Goal: Task Accomplishment & Management: Manage account settings

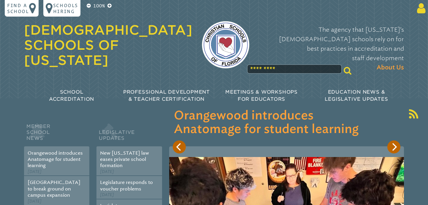
click at [419, 10] on icon at bounding box center [420, 8] width 11 height 12
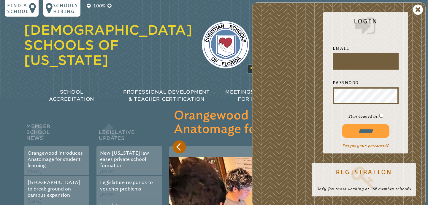
click at [345, 59] on input "text" at bounding box center [366, 61] width 64 height 14
type input "**********"
click at [374, 129] on input "******" at bounding box center [366, 131] width 48 height 14
type input "**********"
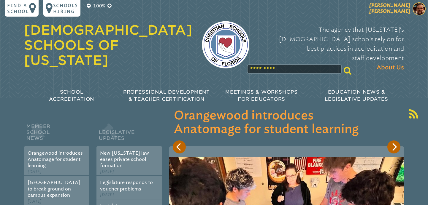
click at [392, 7] on span "[PERSON_NAME]" at bounding box center [389, 8] width 41 height 12
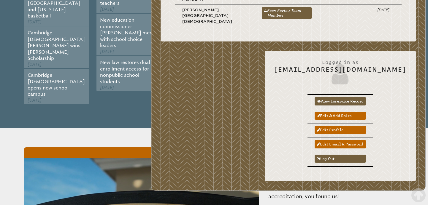
scroll to position [304, 0]
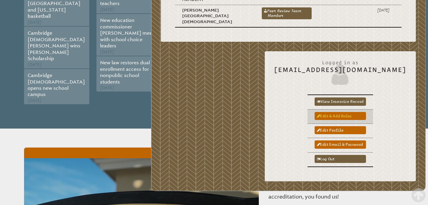
click at [337, 112] on link "Edit & add roles" at bounding box center [340, 116] width 51 height 8
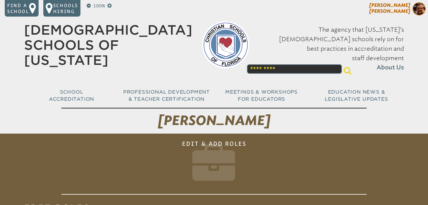
click at [400, 7] on span "[PERSON_NAME]" at bounding box center [389, 8] width 41 height 12
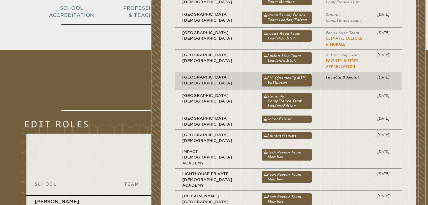
scroll to position [89, 0]
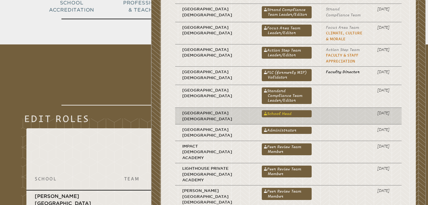
click at [262, 111] on link "School Head" at bounding box center [287, 113] width 50 height 7
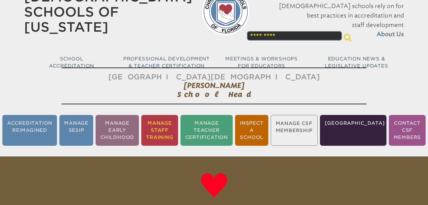
scroll to position [34, 0]
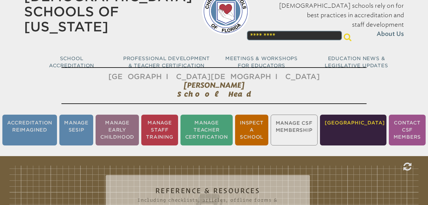
click at [366, 133] on li "Manage School" at bounding box center [353, 130] width 67 height 31
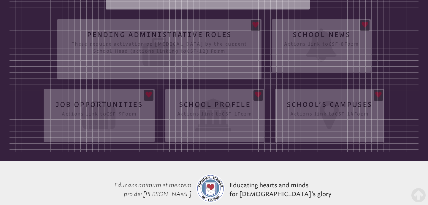
scroll to position [259, 0]
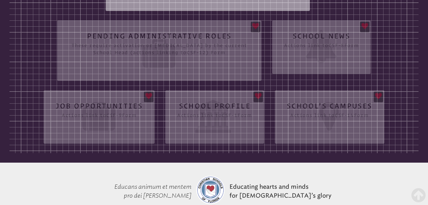
click at [193, 48] on div "Reference & Resources Including checklists, articles, offline forms & presentat…" at bounding box center [214, 47] width 409 height 213
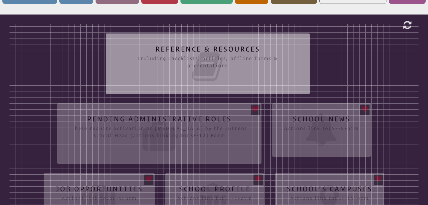
scroll to position [101, 0]
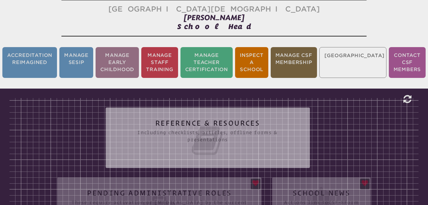
click at [361, 67] on ul "Accreditation Reimagined Manage SESIP Manage Early Childhood Manage Staff Train…" at bounding box center [214, 62] width 428 height 33
click at [408, 101] on icon at bounding box center [408, 100] width 8 height 10
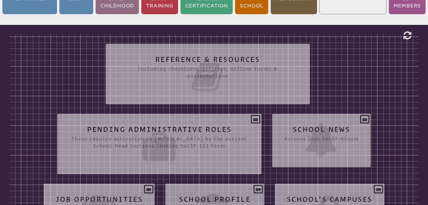
scroll to position [178, 0]
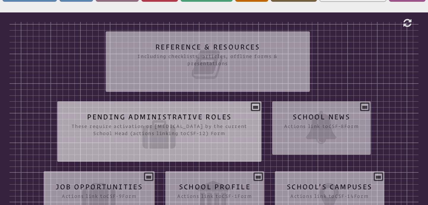
click at [186, 121] on icon at bounding box center [159, 134] width 181 height 33
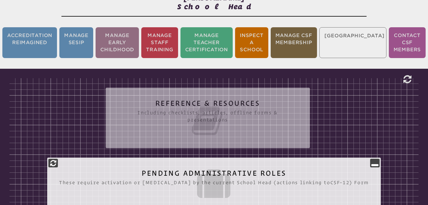
scroll to position [108, 0]
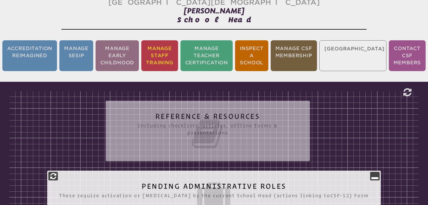
click at [178, 57] on li "Manage Staff Training" at bounding box center [159, 55] width 37 height 31
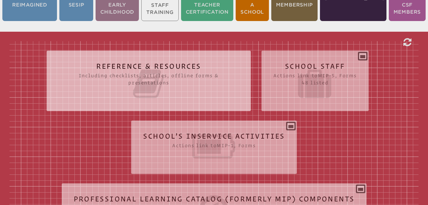
scroll to position [161, 0]
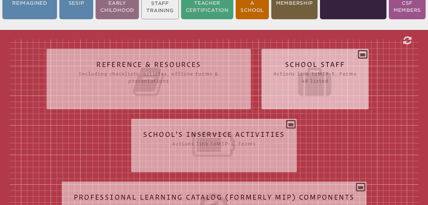
click at [314, 62] on h2 "School Staff Actions link to mip-5 , Forms 48 listed" at bounding box center [314, 80] width 83 height 38
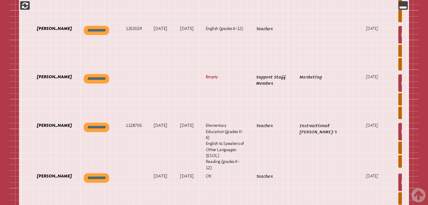
scroll to position [1023, 0]
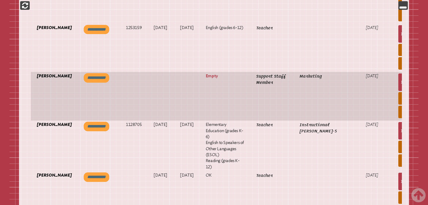
click at [264, 90] on td "9 Support Staff Member" at bounding box center [271, 96] width 43 height 49
click at [42, 79] on p "Katy Jeffrey" at bounding box center [54, 76] width 35 height 6
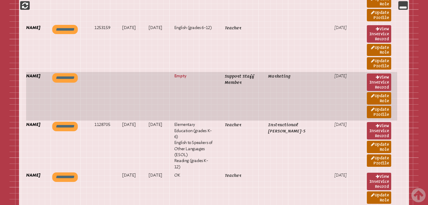
scroll to position [0, 31]
click at [385, 100] on link "Update Role" at bounding box center [379, 98] width 24 height 12
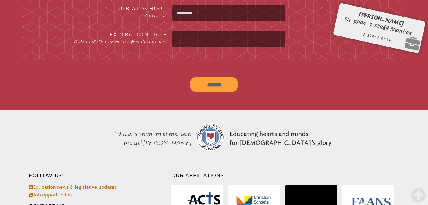
scroll to position [299, 0]
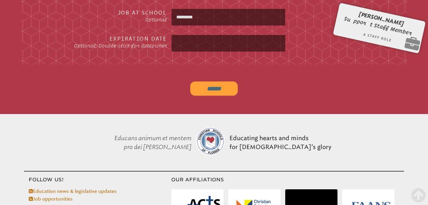
click at [211, 89] on input "******" at bounding box center [214, 89] width 48 height 14
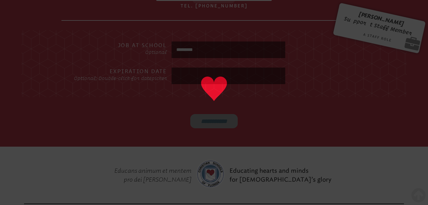
scroll to position [266, 0]
type input "******"
